Goal: Information Seeking & Learning: Learn about a topic

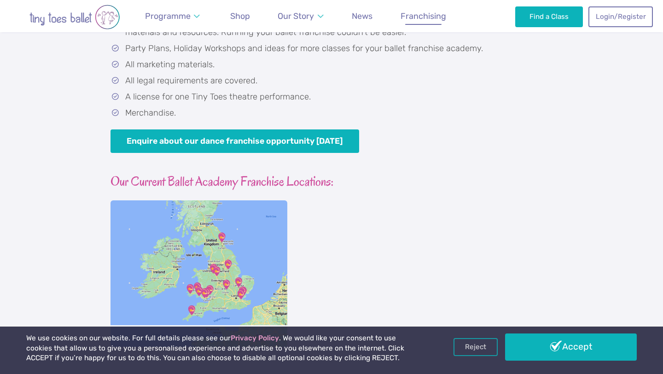
scroll to position [798, 0]
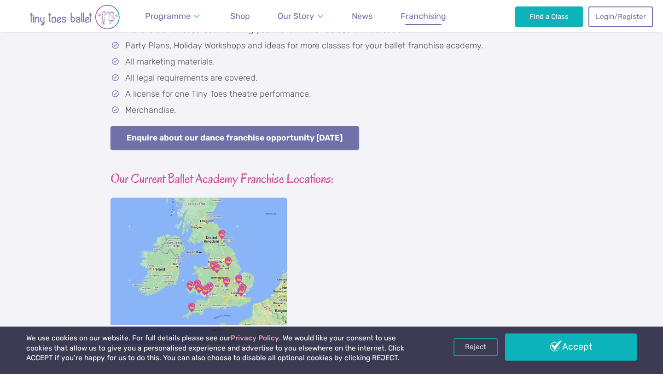
click at [231, 138] on link "Enquire about our dance franchise opportunity [DATE]" at bounding box center [235, 137] width 249 height 23
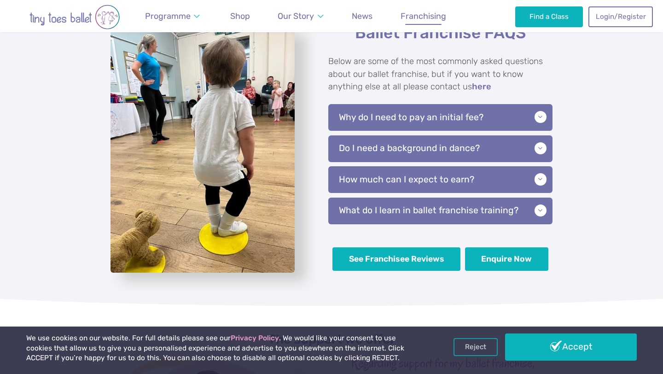
scroll to position [2153, 0]
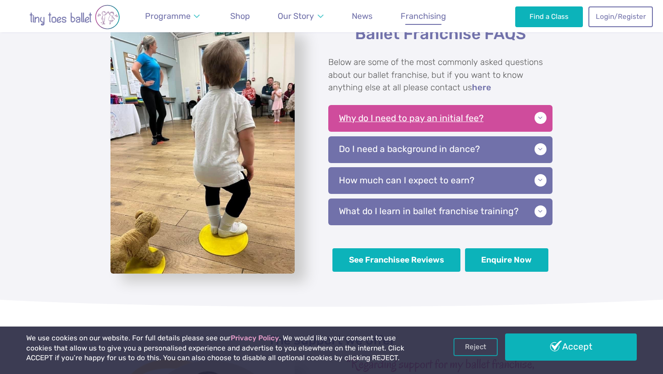
click at [377, 113] on p "Why do I need to pay an initial fee?" at bounding box center [440, 118] width 224 height 27
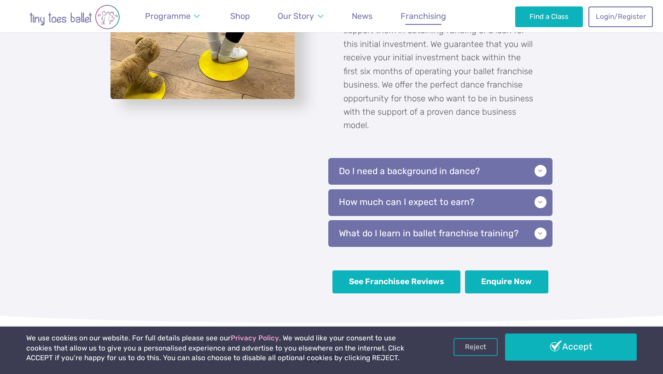
scroll to position [2347, 0]
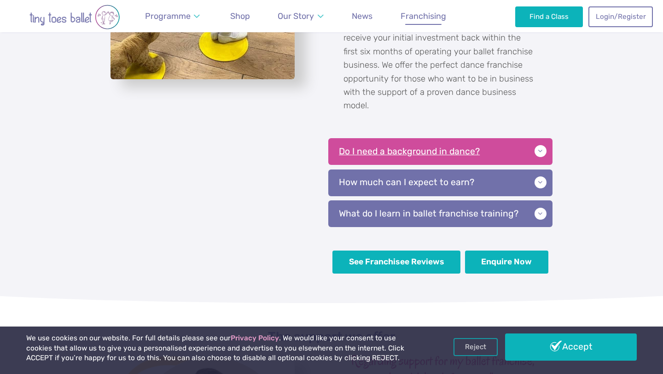
click at [418, 154] on p "Do I need a background in dance?" at bounding box center [440, 151] width 224 height 27
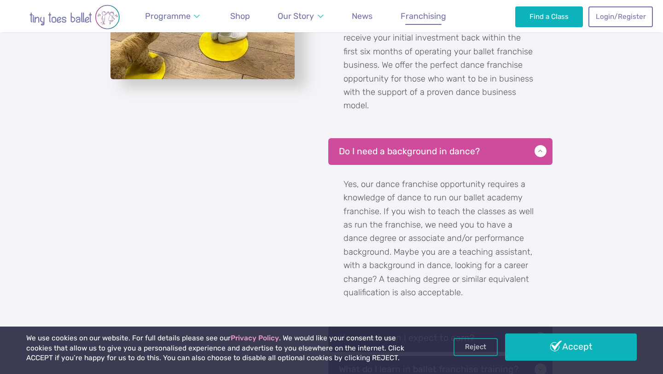
click at [420, 200] on p "Yes, our dance franchise opportunity requires a knowledge of dance to run our b…" at bounding box center [440, 240] width 224 height 150
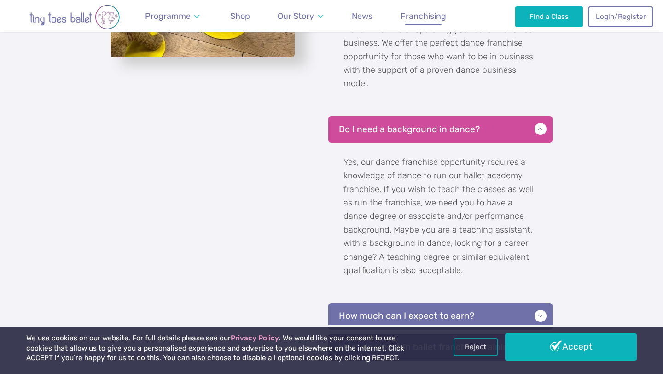
scroll to position [2368, 0]
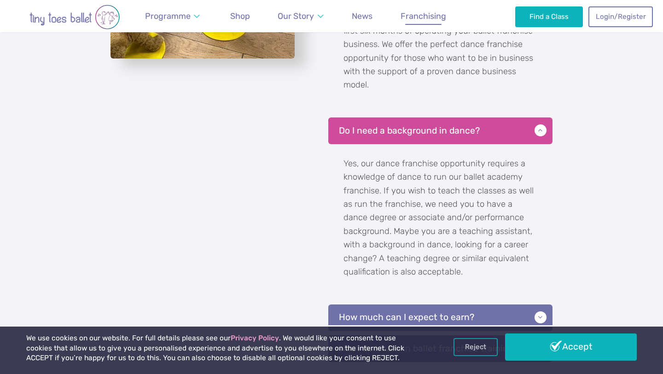
click at [441, 241] on p "Yes, our dance franchise opportunity requires a knowledge of dance to run our b…" at bounding box center [440, 219] width 224 height 150
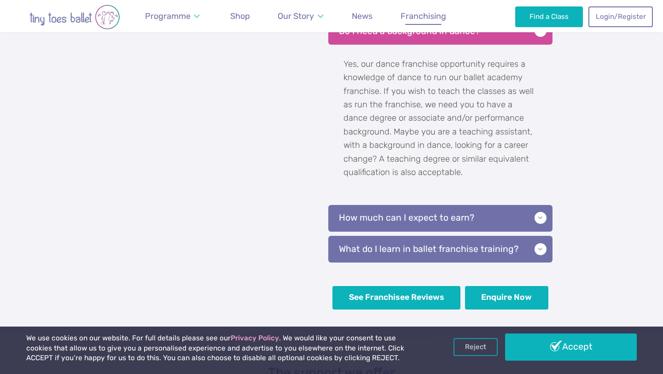
scroll to position [2482, 0]
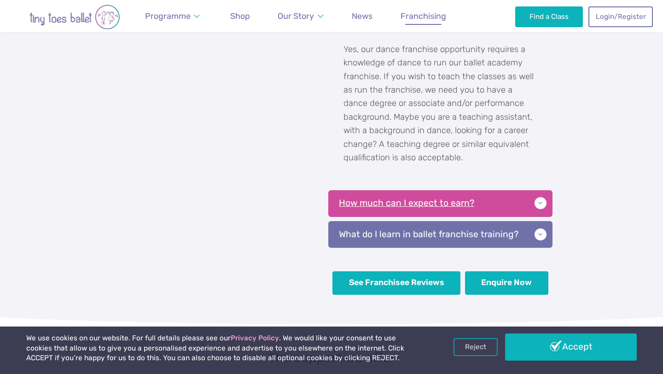
click at [439, 209] on p "How much can I expect to earn?" at bounding box center [440, 203] width 224 height 27
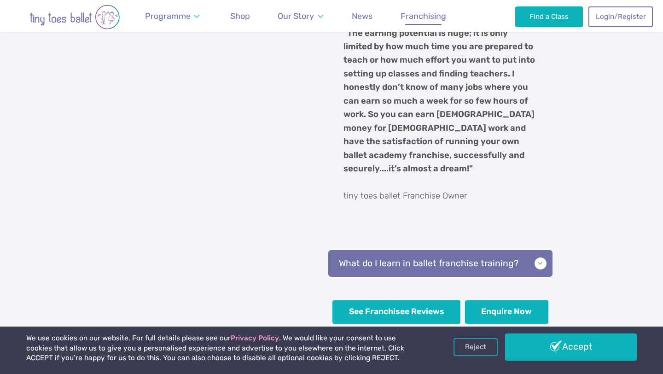
scroll to position [2752, 0]
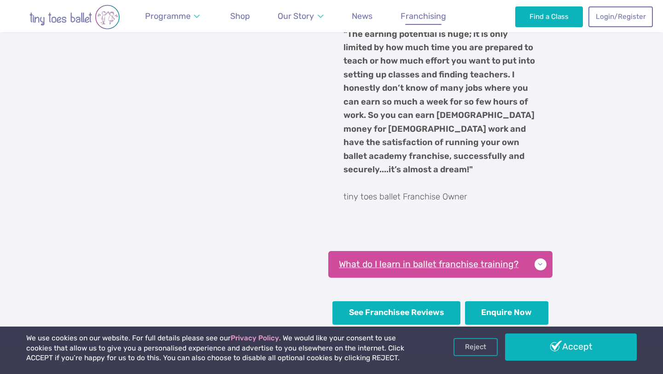
click at [445, 257] on p "What do I learn in ballet franchise training?" at bounding box center [440, 264] width 224 height 27
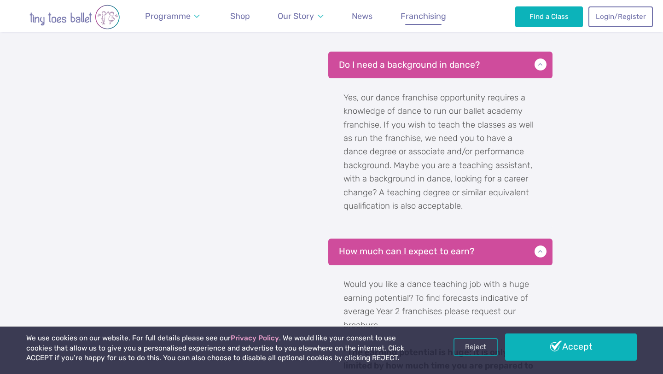
scroll to position [2434, 0]
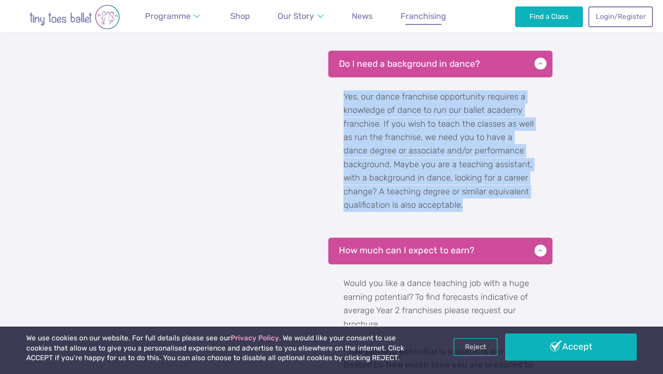
drag, startPoint x: 466, startPoint y: 209, endPoint x: 327, endPoint y: 97, distance: 178.2
click at [327, 97] on div "Ballet Franchise FAQS Below are some of the most commonly asked questions about…" at bounding box center [435, 353] width 235 height 1222
copy p "Yes, our dance franchise opportunity requires a knowledge of dance to run our b…"
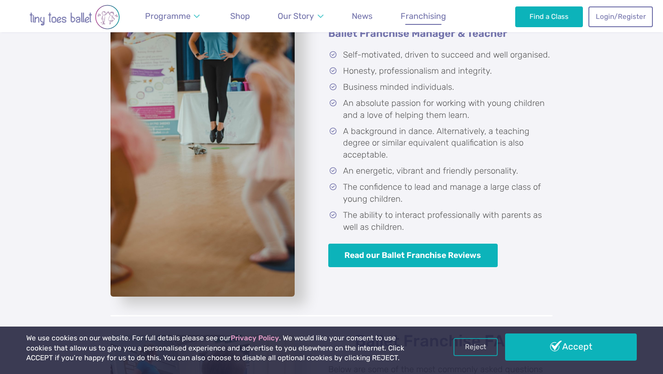
scroll to position [1846, 0]
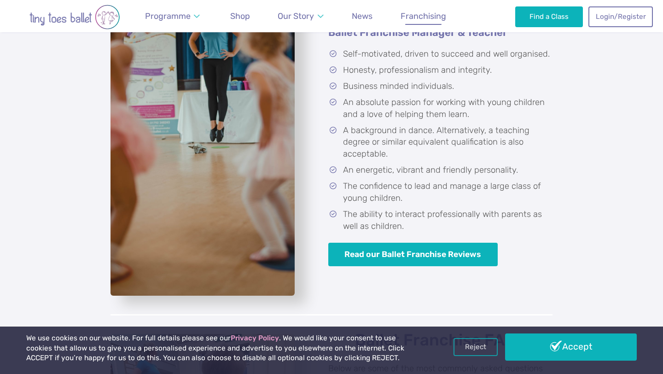
click at [362, 181] on li "The confidence to lead and manage a large class of young children." at bounding box center [442, 193] width 221 height 24
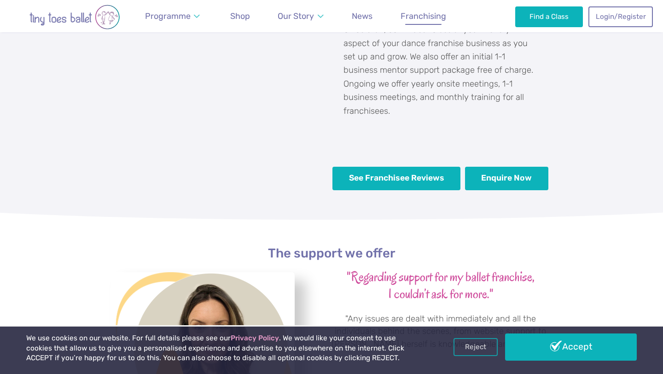
scroll to position [3057, 0]
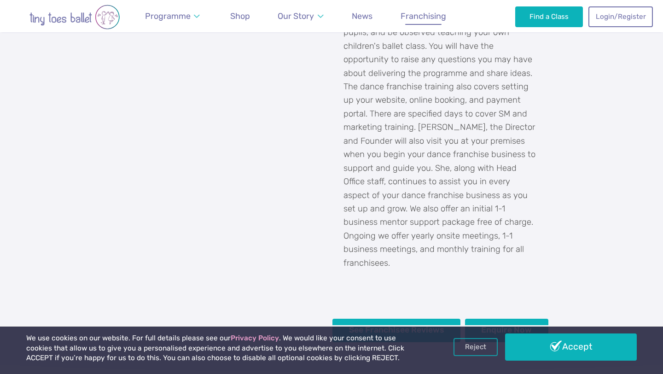
scroll to position [798, 0]
